Goal: Browse casually

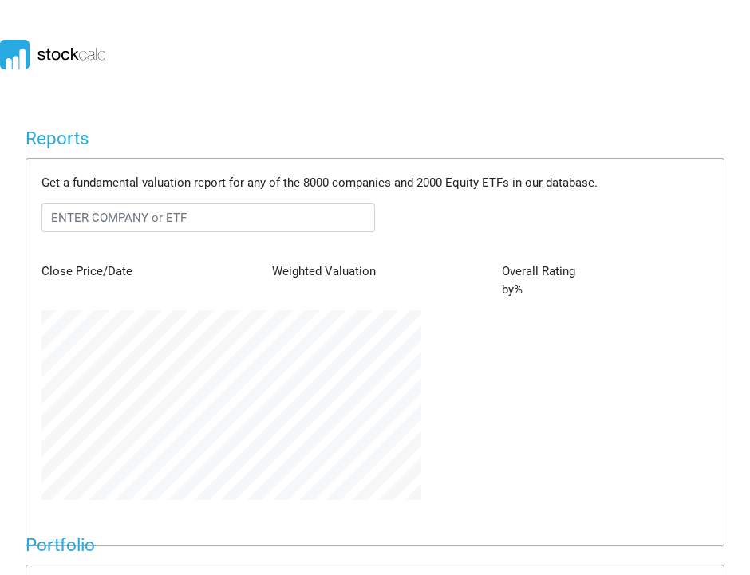
scroll to position [190, 404]
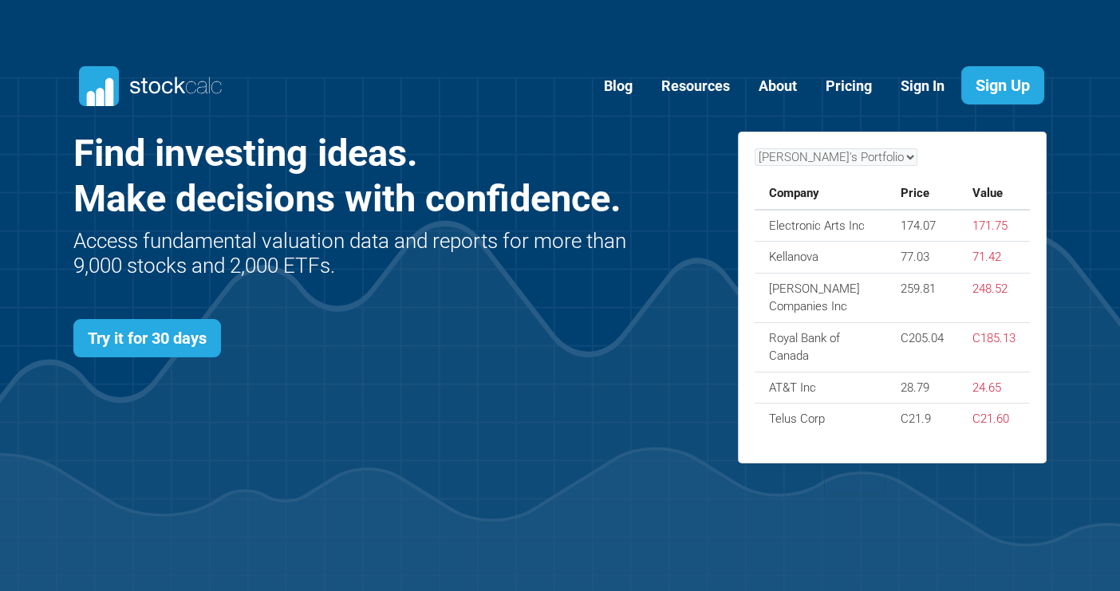
scroll to position [693, 1021]
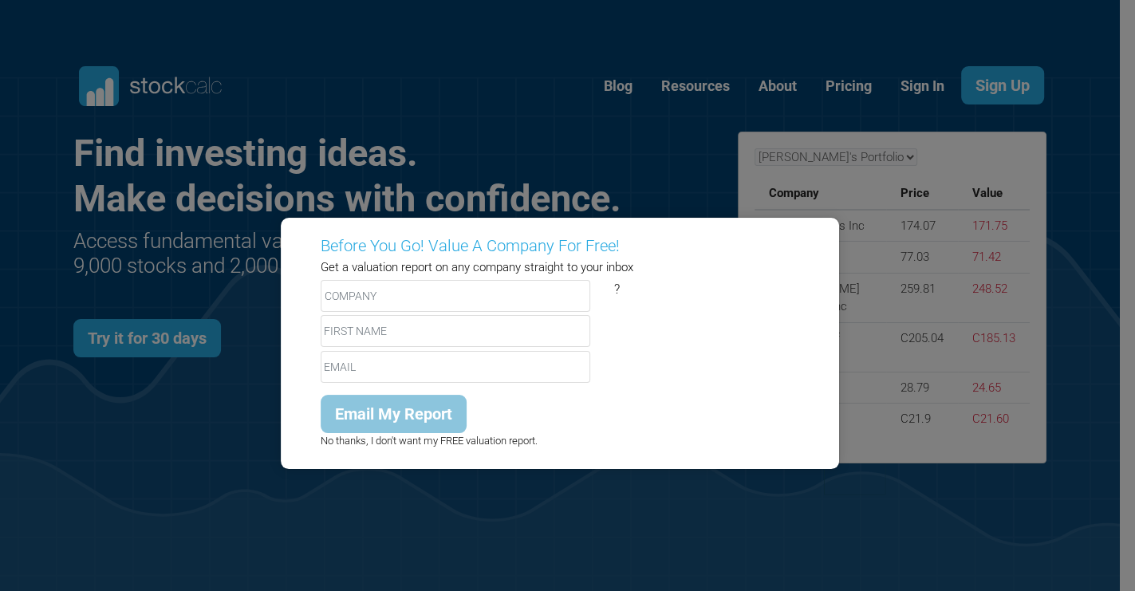
click at [530, 164] on div "Before You Go! Value A Company For Free! Get a valuation report on any company …" at bounding box center [567, 295] width 1135 height 591
